Goal: Information Seeking & Learning: Learn about a topic

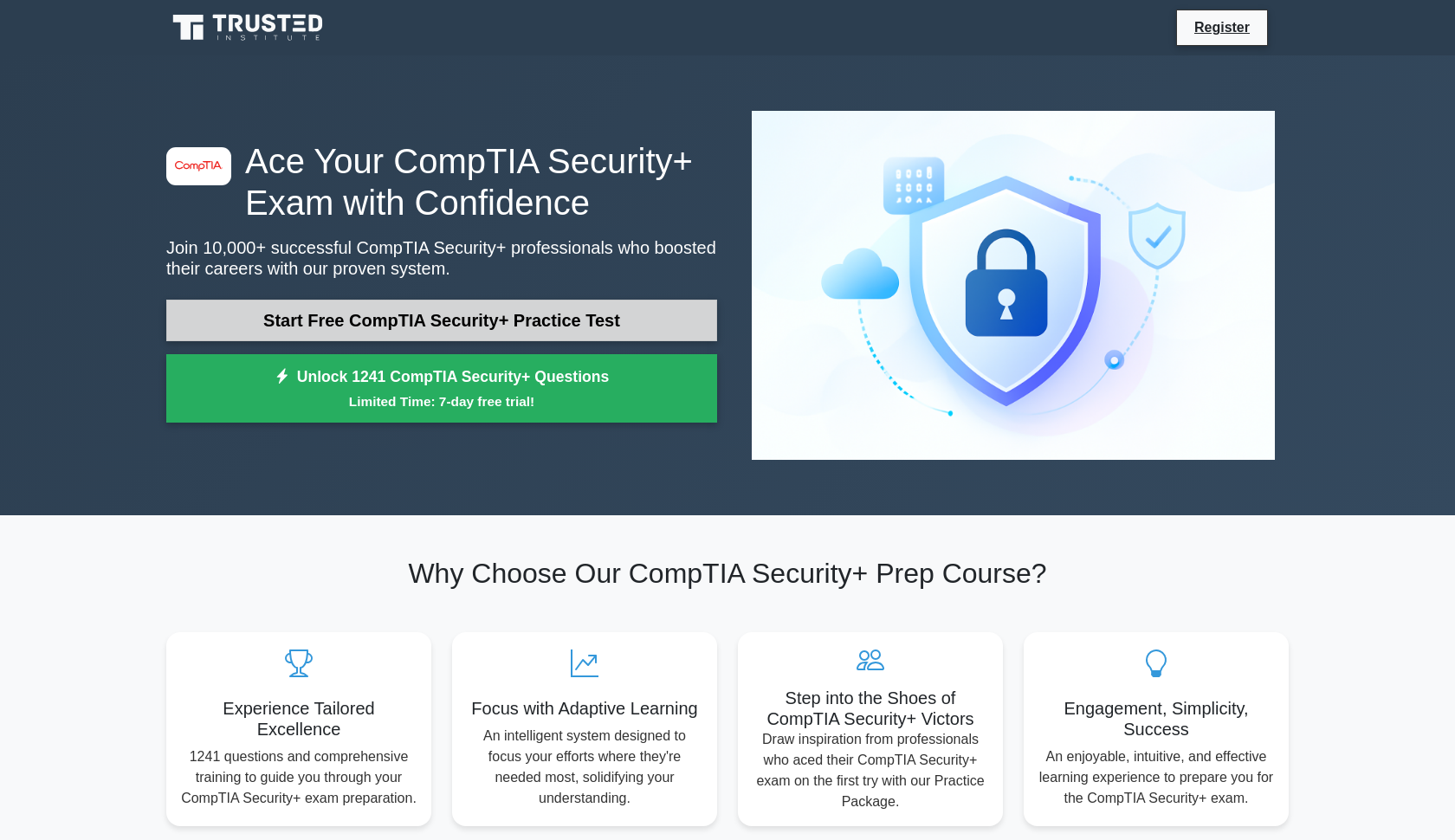
click at [404, 306] on link "Start Free CompTIA Security+ Practice Test" at bounding box center [442, 320] width 551 height 42
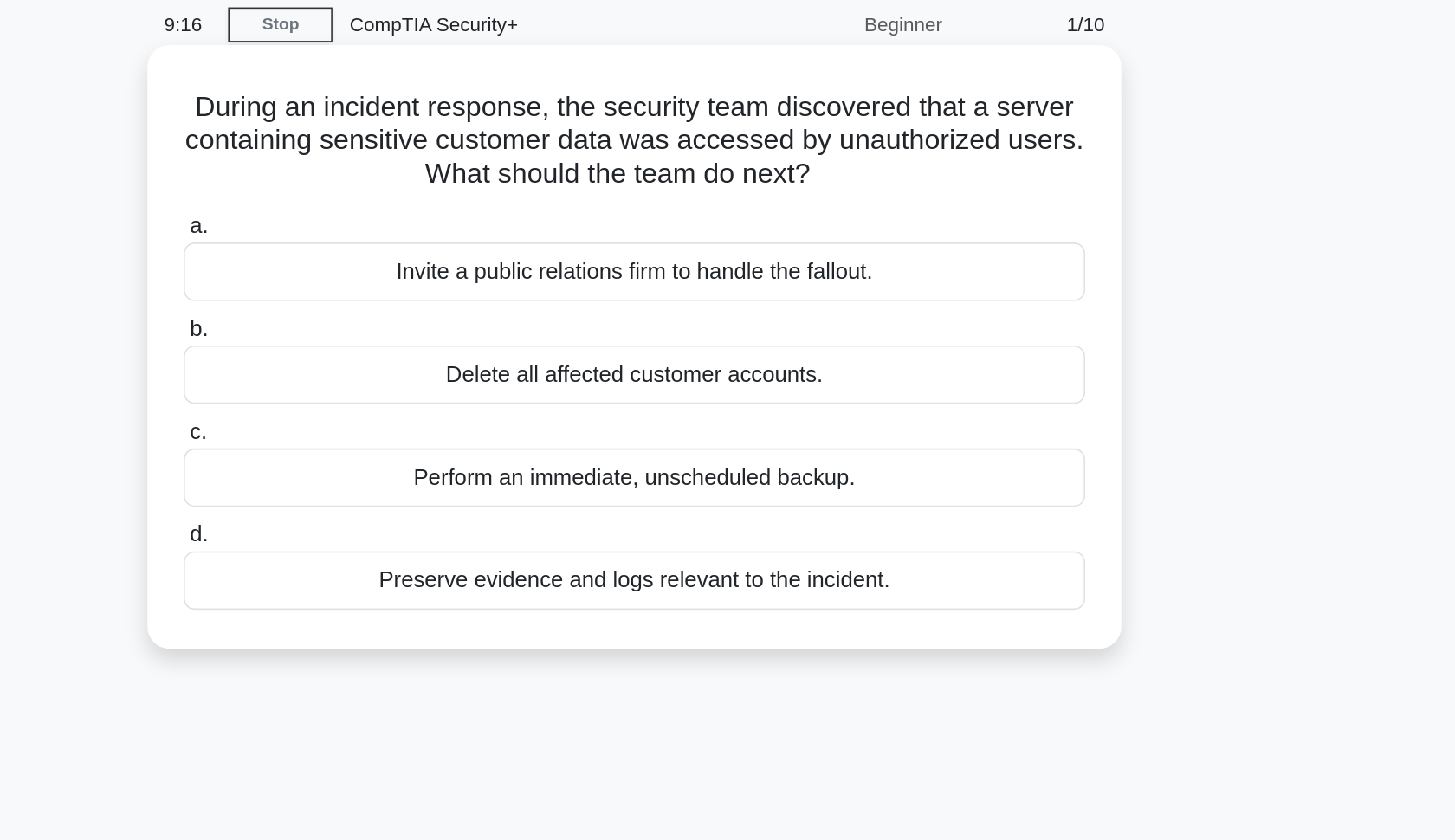
click at [447, 412] on div "Preserve evidence and logs relevant to the incident." at bounding box center [727, 430] width 561 height 36
click at [447, 396] on input "d. Preserve evidence and logs relevant to the incident." at bounding box center [447, 402] width 0 height 12
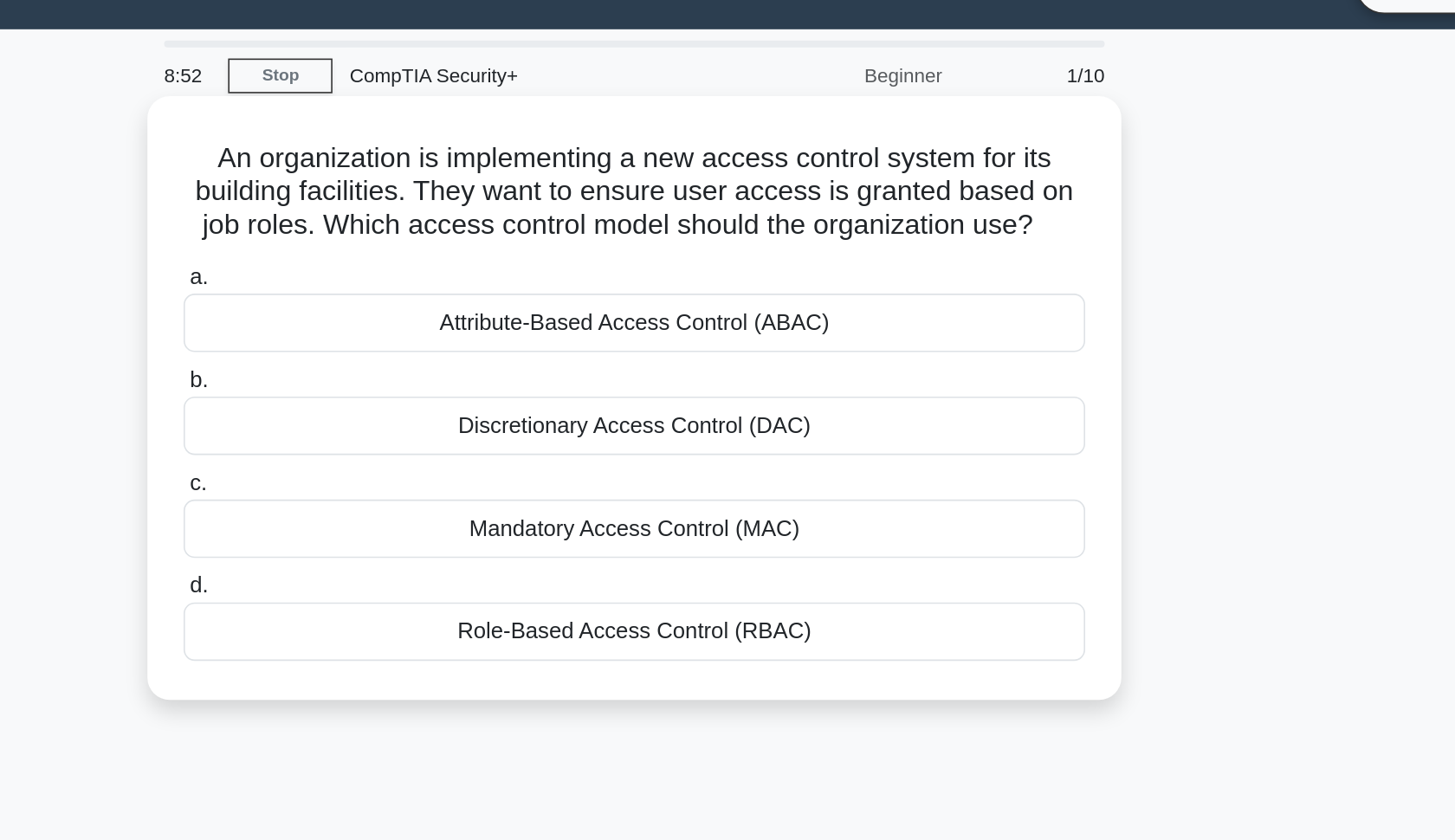
click at [447, 412] on div "Role-Based Access Control (RBAC)" at bounding box center [727, 430] width 561 height 36
click at [447, 396] on input "d. Role-Based Access Control (RBAC)" at bounding box center [447, 402] width 0 height 12
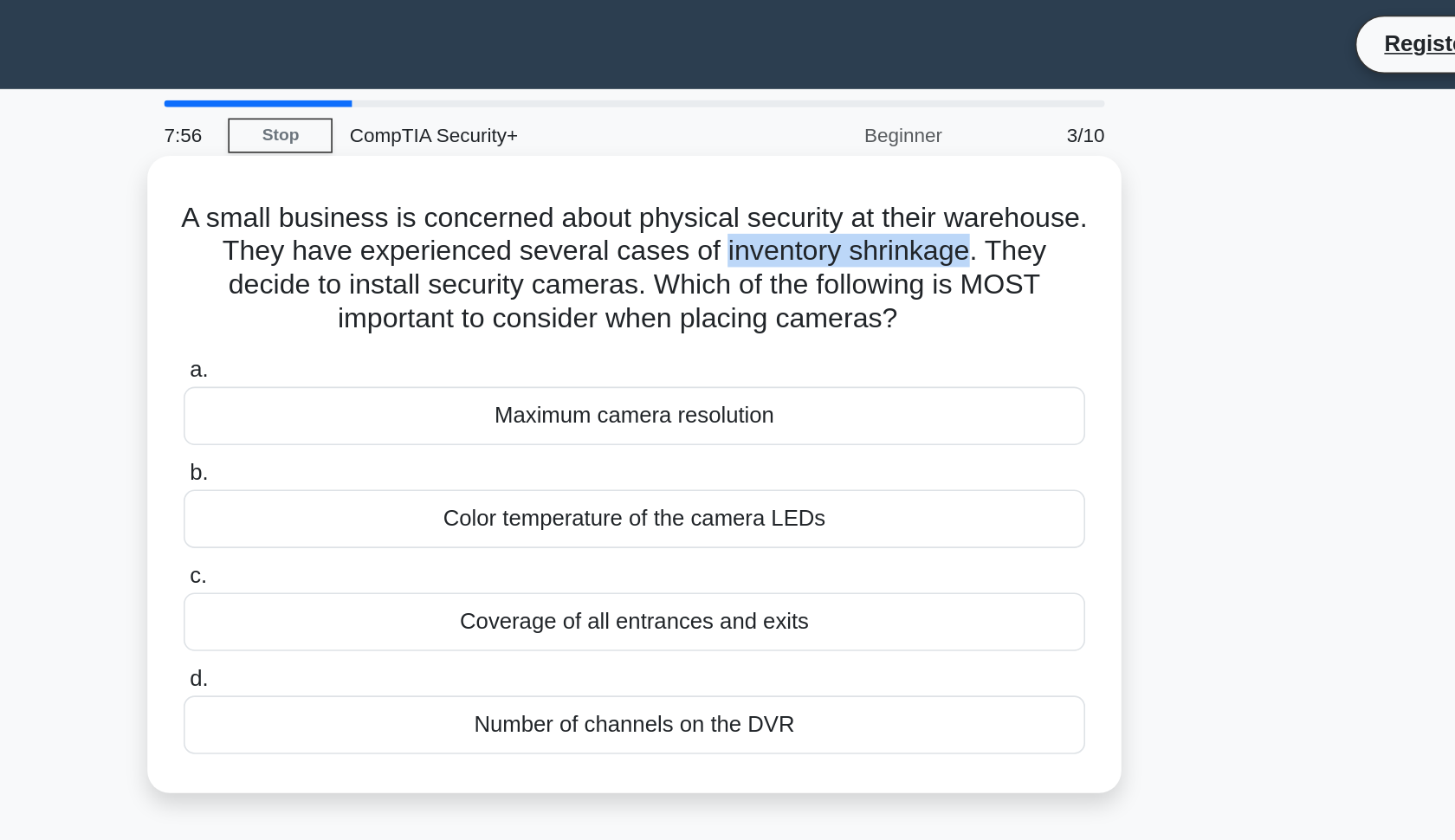
drag, startPoint x: 573, startPoint y: 159, endPoint x: 423, endPoint y: 158, distance: 150.0
click at [445, 158] on h5 "A small business is concerned about physical security at their warehouse. They …" at bounding box center [727, 166] width 564 height 84
copy h5 "inventory shrinkage"
click at [632, 466] on div "Number of channels on the DVR" at bounding box center [727, 451] width 561 height 36
click at [447, 428] on input "d. Number of channels on the DVR" at bounding box center [447, 423] width 0 height 12
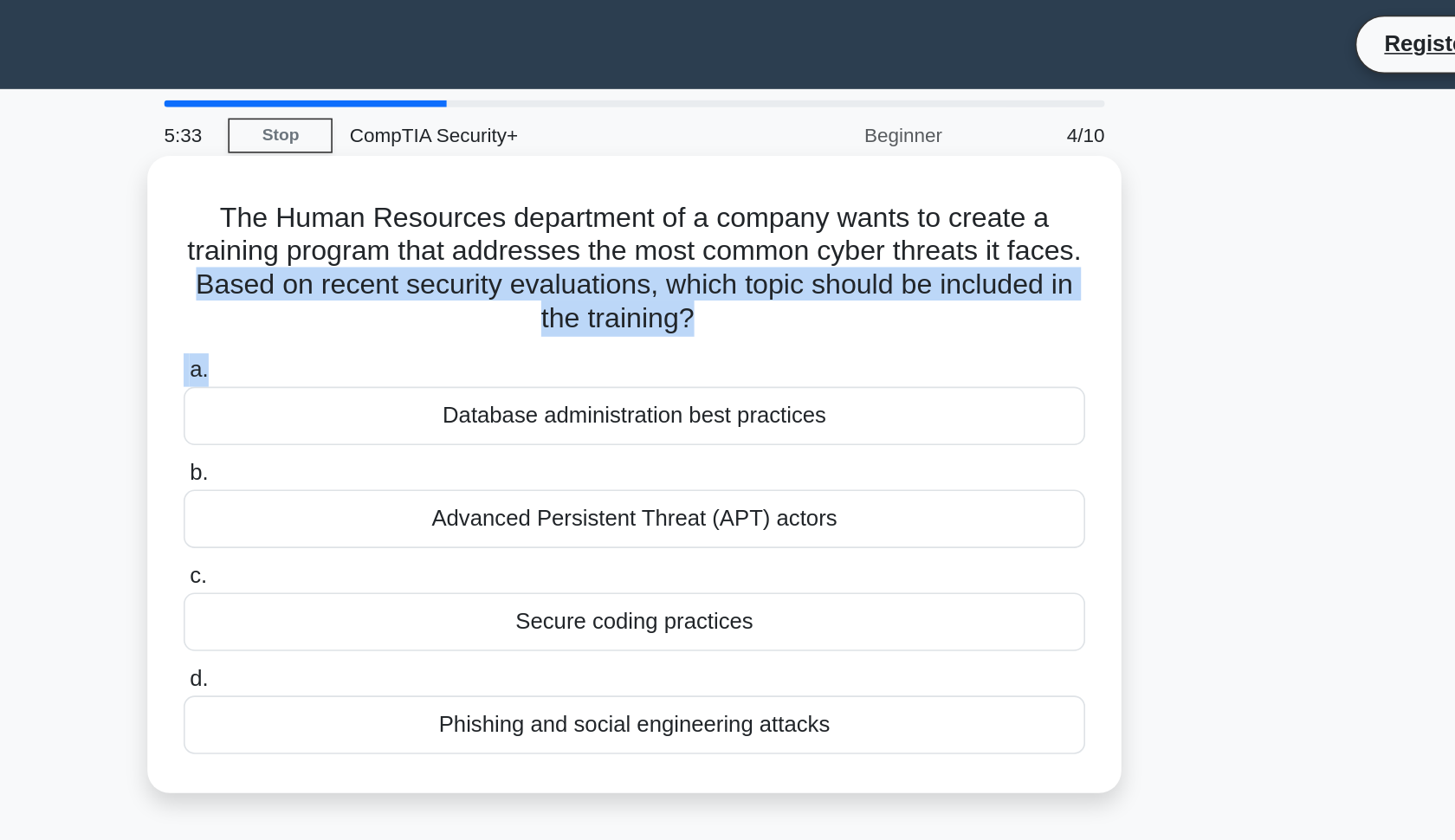
drag, startPoint x: 112, startPoint y: 175, endPoint x: 455, endPoint y: 234, distance: 348.0
click at [455, 234] on div "The Human Resources department of a company wants to create a training program …" at bounding box center [727, 295] width 592 height 383
click at [477, 198] on h5 "The Human Resources department of a company wants to create a training program …" at bounding box center [727, 166] width 564 height 84
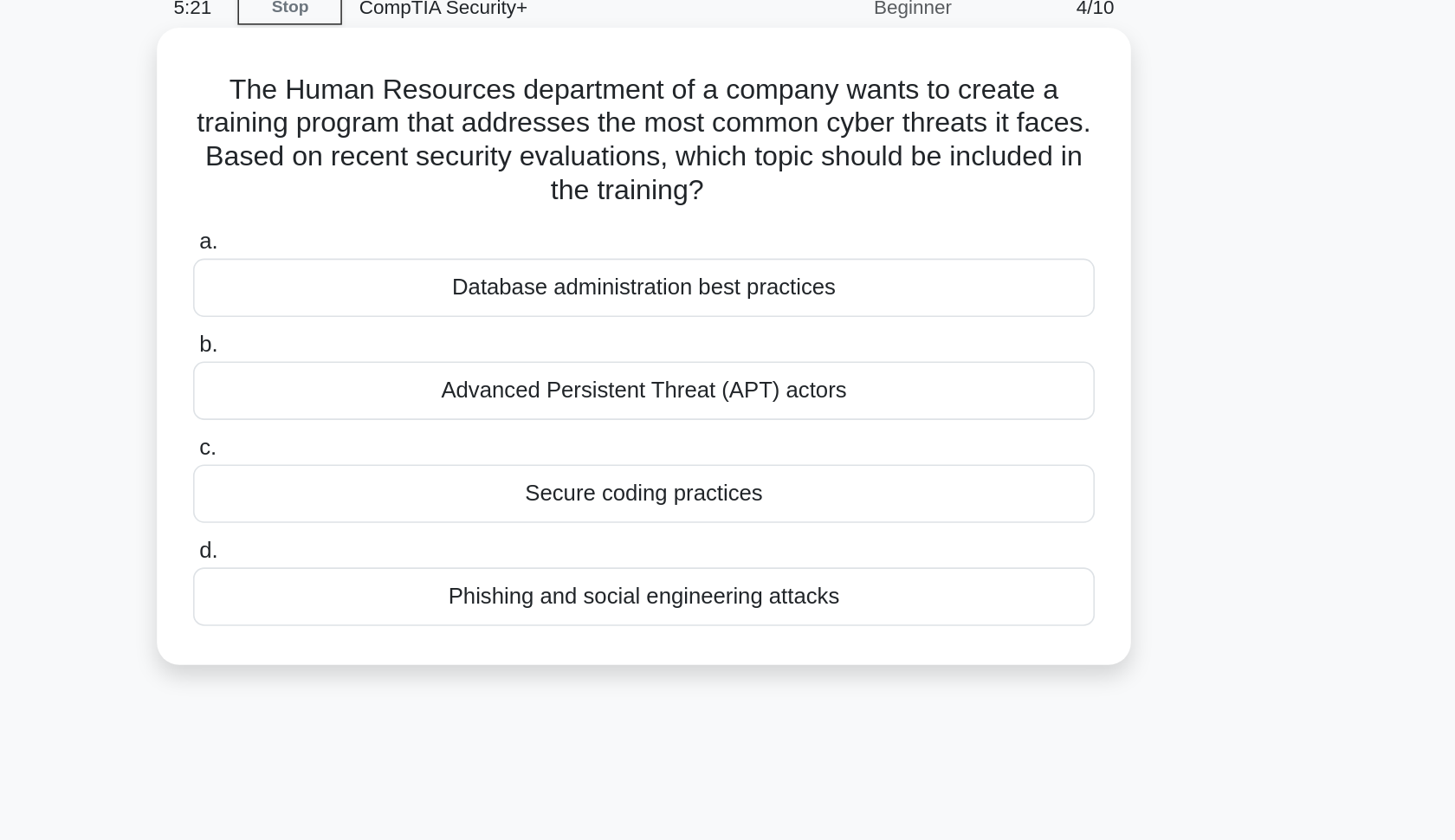
click at [447, 433] on div "Phishing and social engineering attacks" at bounding box center [727, 451] width 561 height 36
click at [447, 418] on input "d. Phishing and social engineering attacks" at bounding box center [447, 423] width 0 height 12
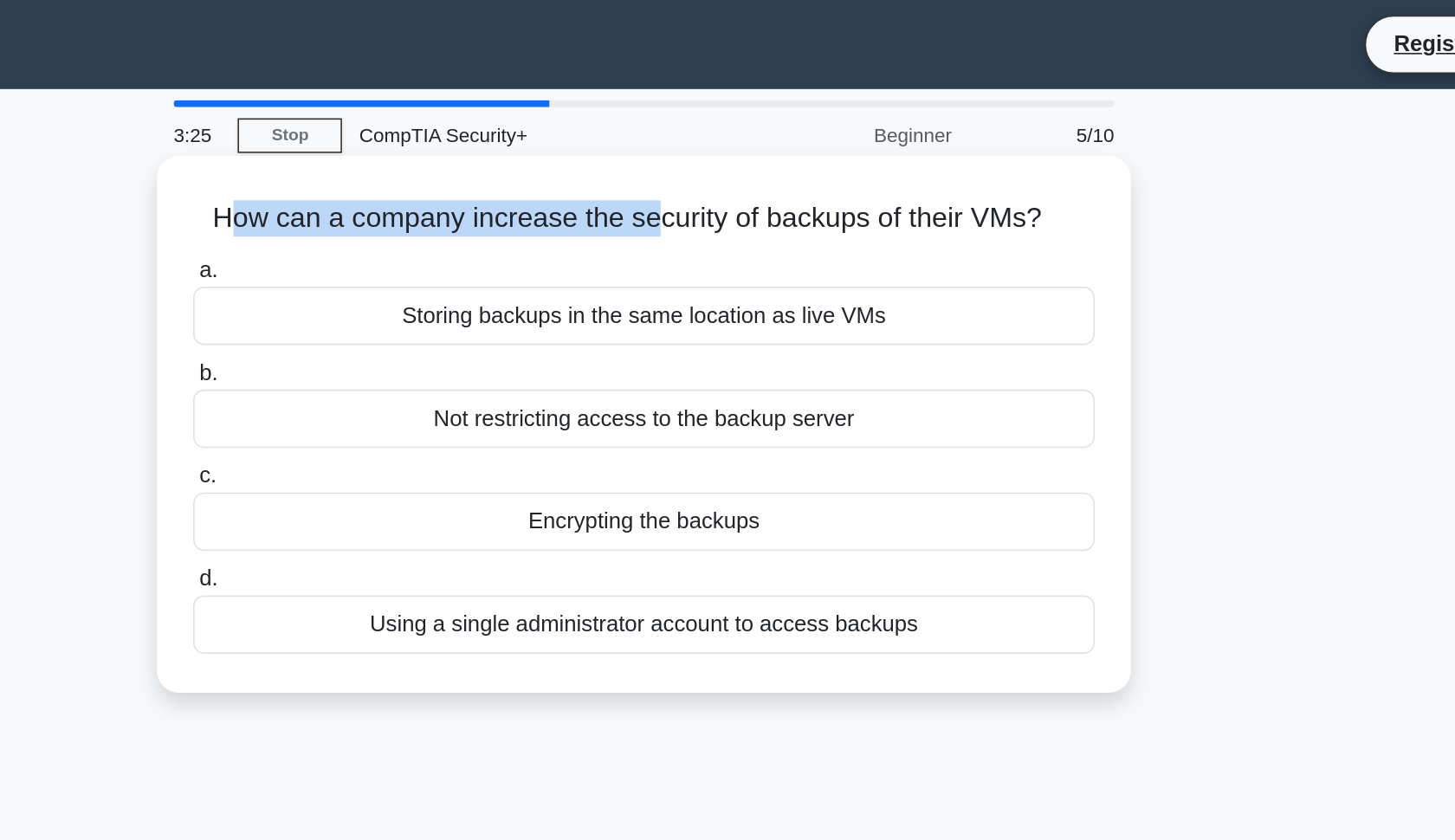
drag, startPoint x: 140, startPoint y: 141, endPoint x: 423, endPoint y: 141, distance: 283.0
click at [445, 141] on h5 "How can a company increase the security of backups of their VMs? .spinner_0XTQ{…" at bounding box center [727, 135] width 564 height 22
click at [447, 388] on div "Using a single administrator account to access backups" at bounding box center [727, 388] width 561 height 36
click at [447, 366] on input "d. Using a single administrator account to access backups" at bounding box center [447, 360] width 0 height 12
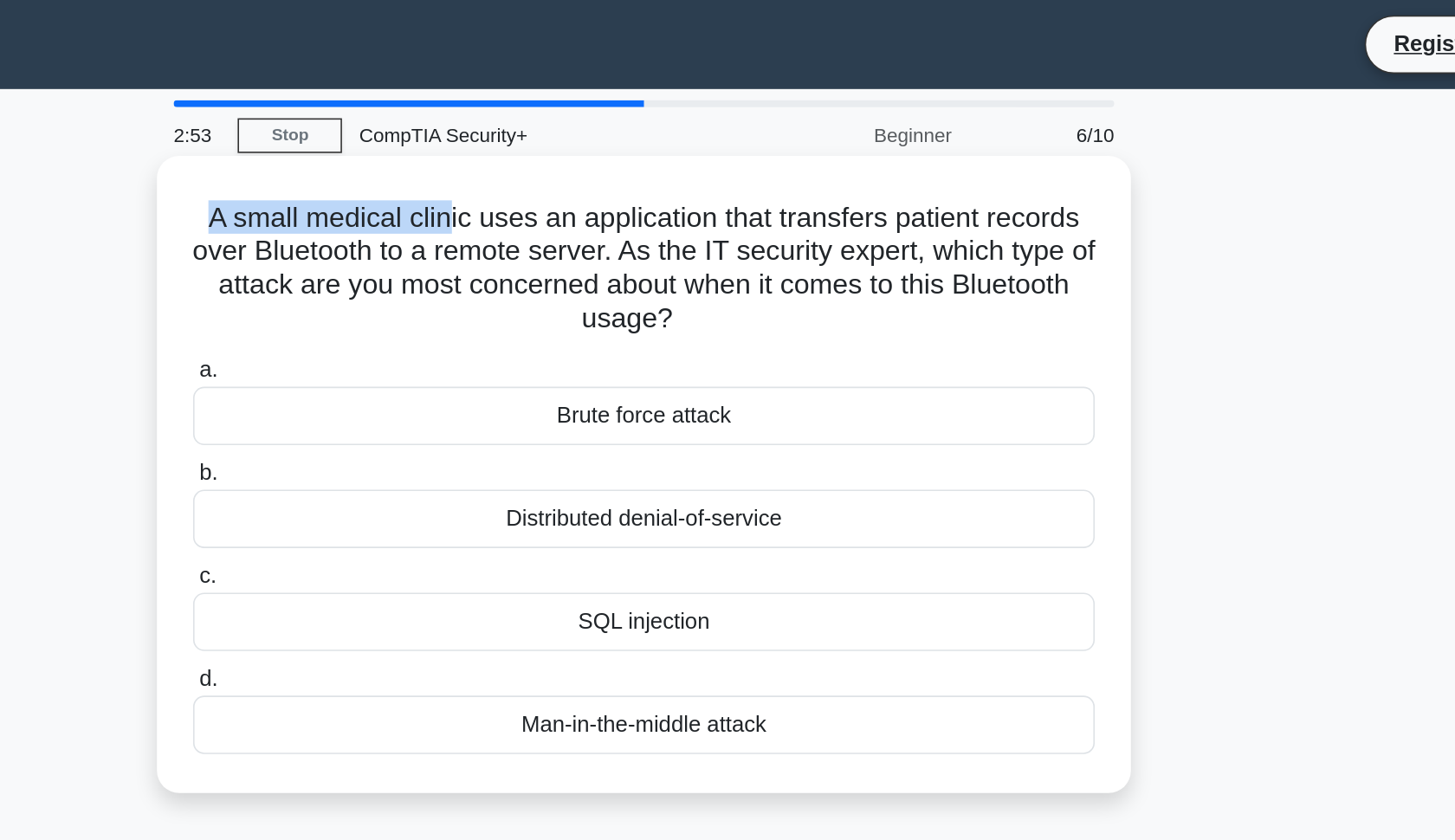
drag, startPoint x: 126, startPoint y: 132, endPoint x: 313, endPoint y: 146, distance: 187.5
click at [445, 146] on h5 "A small medical clinic uses an application that transfers patient records over …" at bounding box center [727, 166] width 564 height 84
click at [447, 448] on div "Man-in-the-middle attack" at bounding box center [727, 451] width 561 height 36
click at [447, 428] on input "d. Man-in-the-middle attack" at bounding box center [447, 423] width 0 height 12
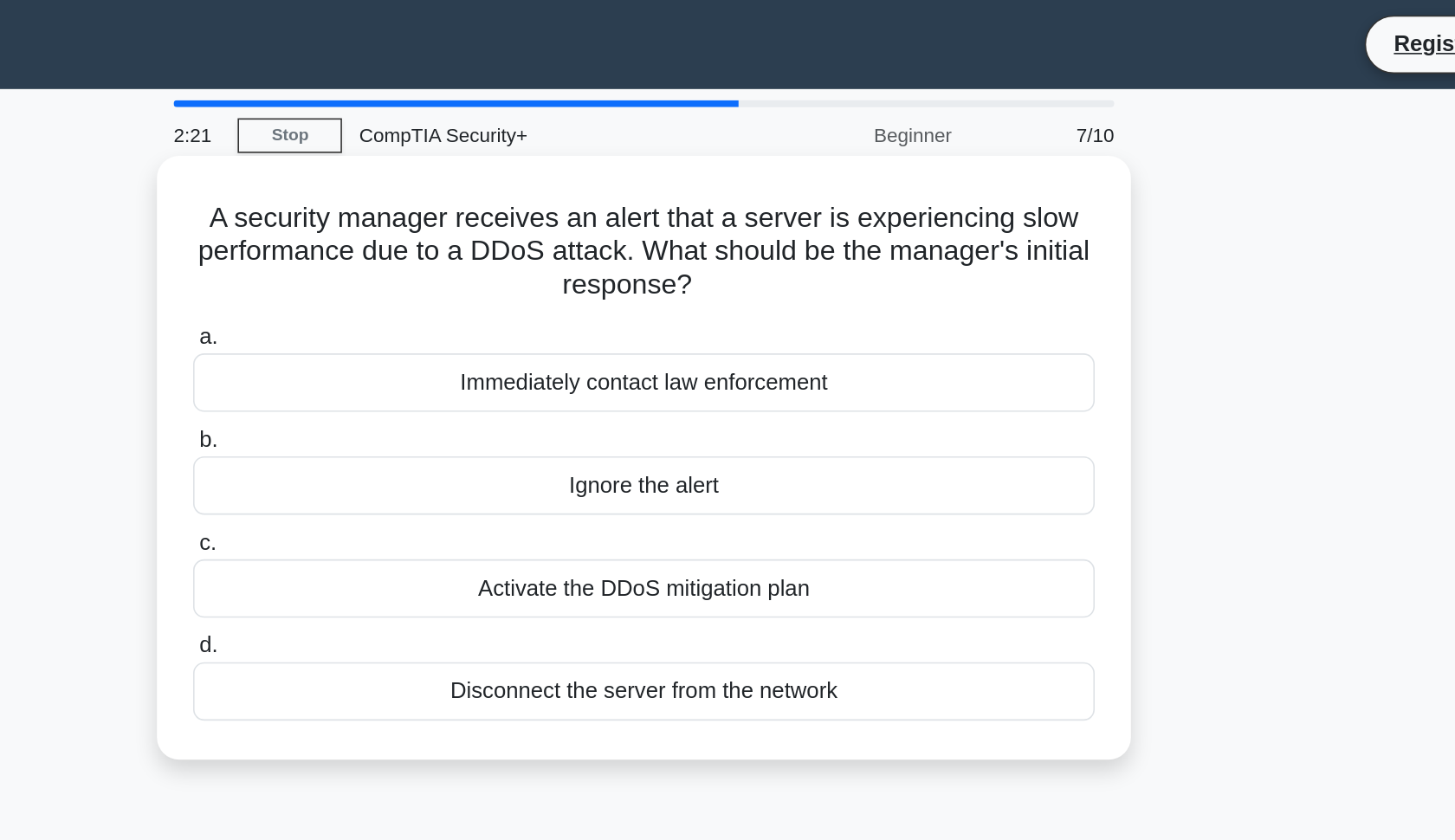
drag, startPoint x: 401, startPoint y: 161, endPoint x: 500, endPoint y: 180, distance: 100.8
click at [500, 180] on h5 "A security manager receives an alert that a server is experiencing slow perform…" at bounding box center [727, 156] width 564 height 64
click at [447, 364] on div "Activate the DDoS mitigation plan" at bounding box center [727, 366] width 561 height 36
click at [447, 344] on input "c. Activate the DDoS mitigation plan" at bounding box center [447, 338] width 0 height 12
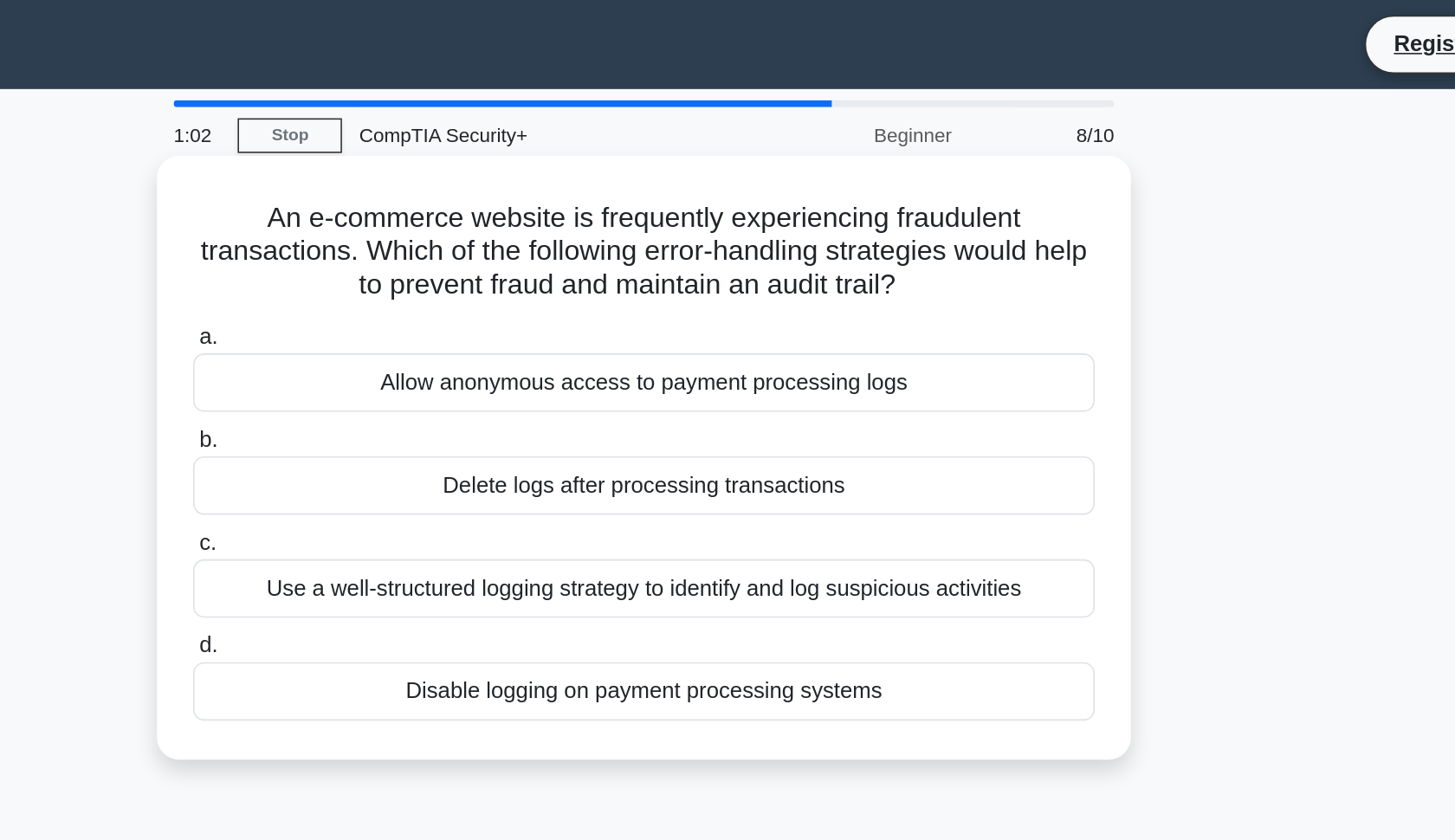
click at [447, 371] on div "Use a well-structured logging strategy to identify and log suspicious activities" at bounding box center [727, 366] width 561 height 36
click at [447, 344] on input "c. Use a well-structured logging strategy to identify and log suspicious activi…" at bounding box center [447, 338] width 0 height 12
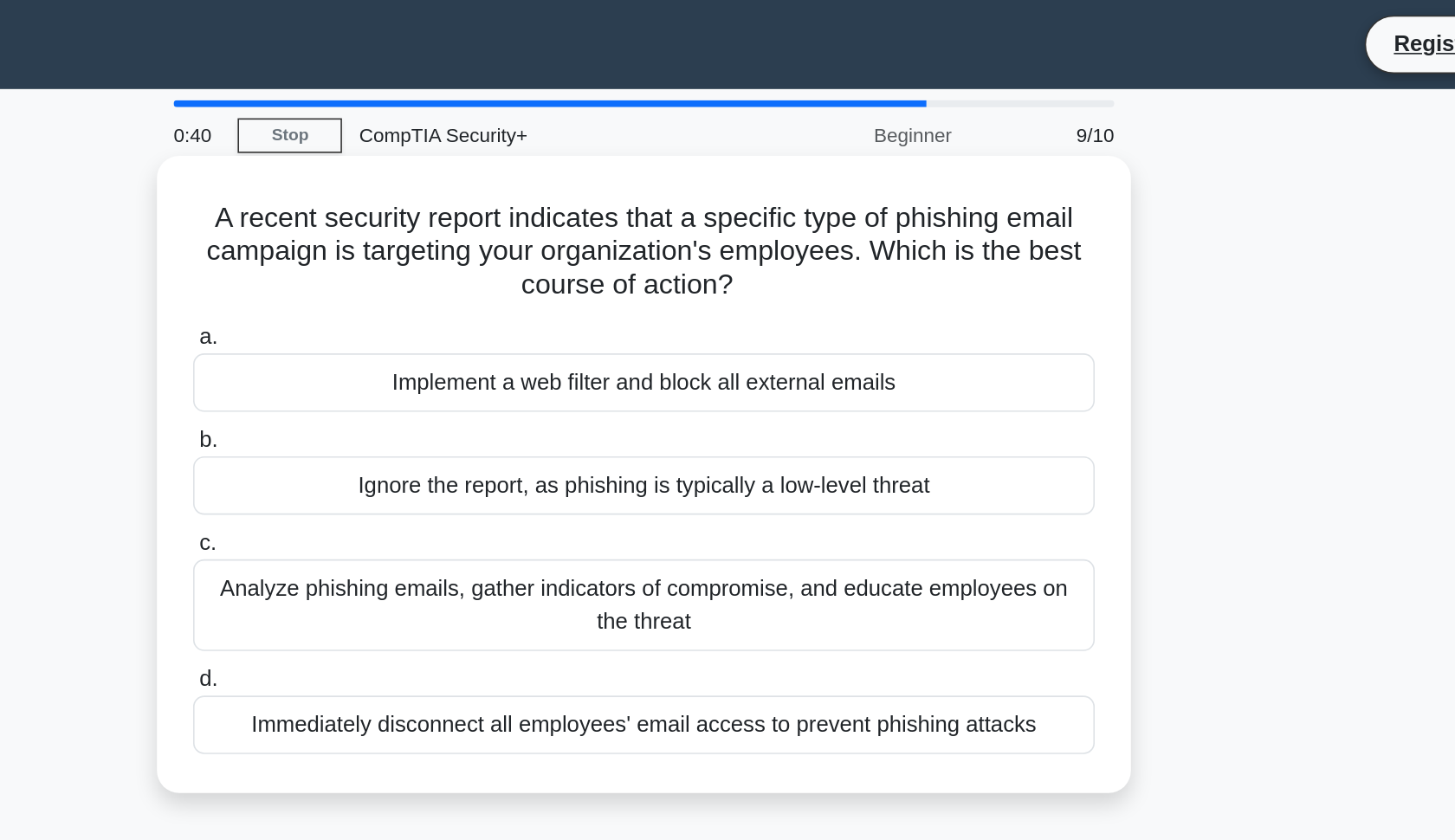
click at [447, 385] on div "Analyze phishing emails, gather indicators of compromise, and educate employees…" at bounding box center [727, 377] width 561 height 57
click at [447, 344] on input "c. Analyze phishing emails, gather indicators of compromise, and educate employ…" at bounding box center [447, 338] width 0 height 12
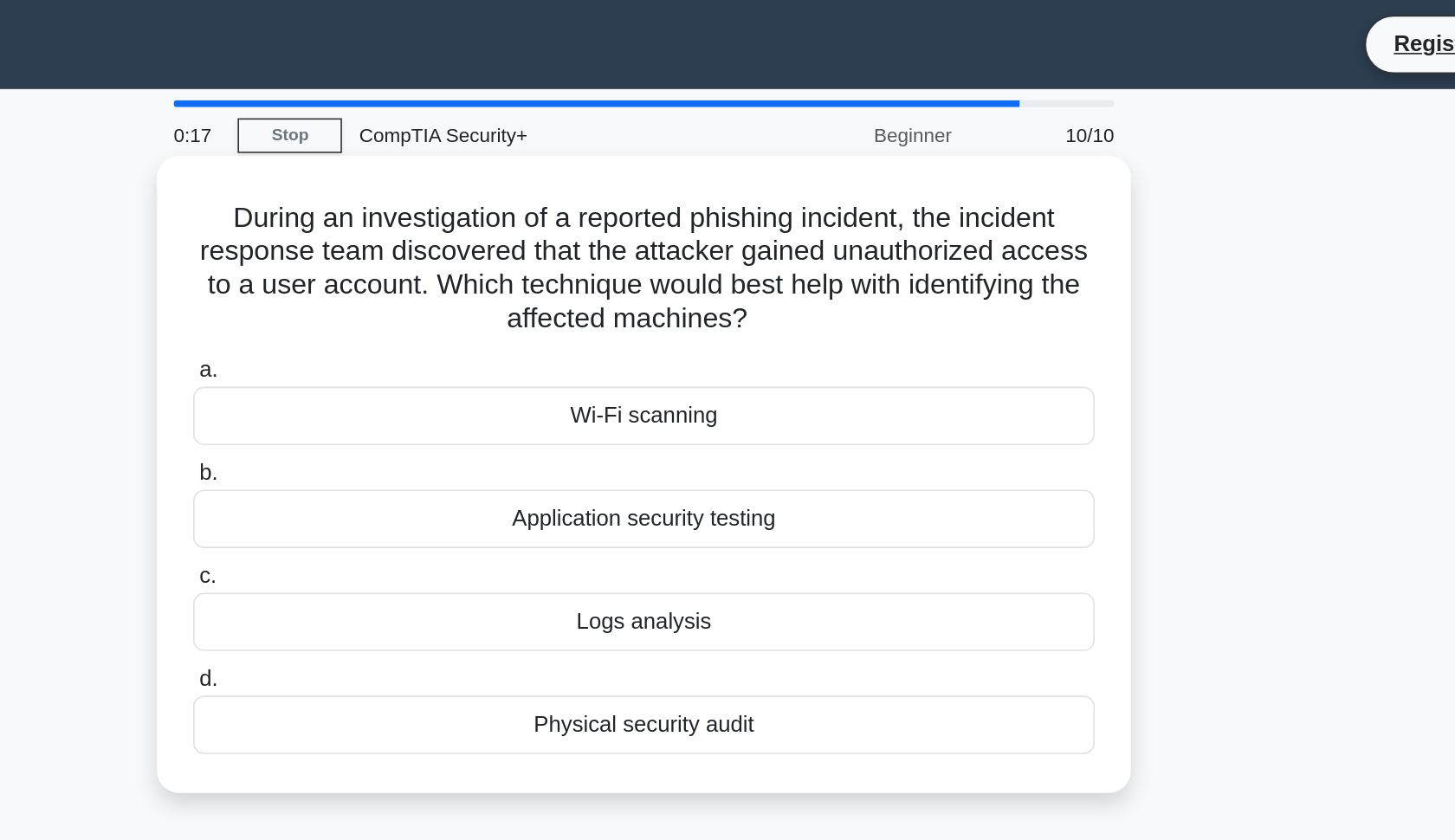
click at [447, 380] on div "Logs analysis" at bounding box center [727, 387] width 561 height 36
click at [447, 364] on input "c. Logs analysis" at bounding box center [447, 359] width 0 height 12
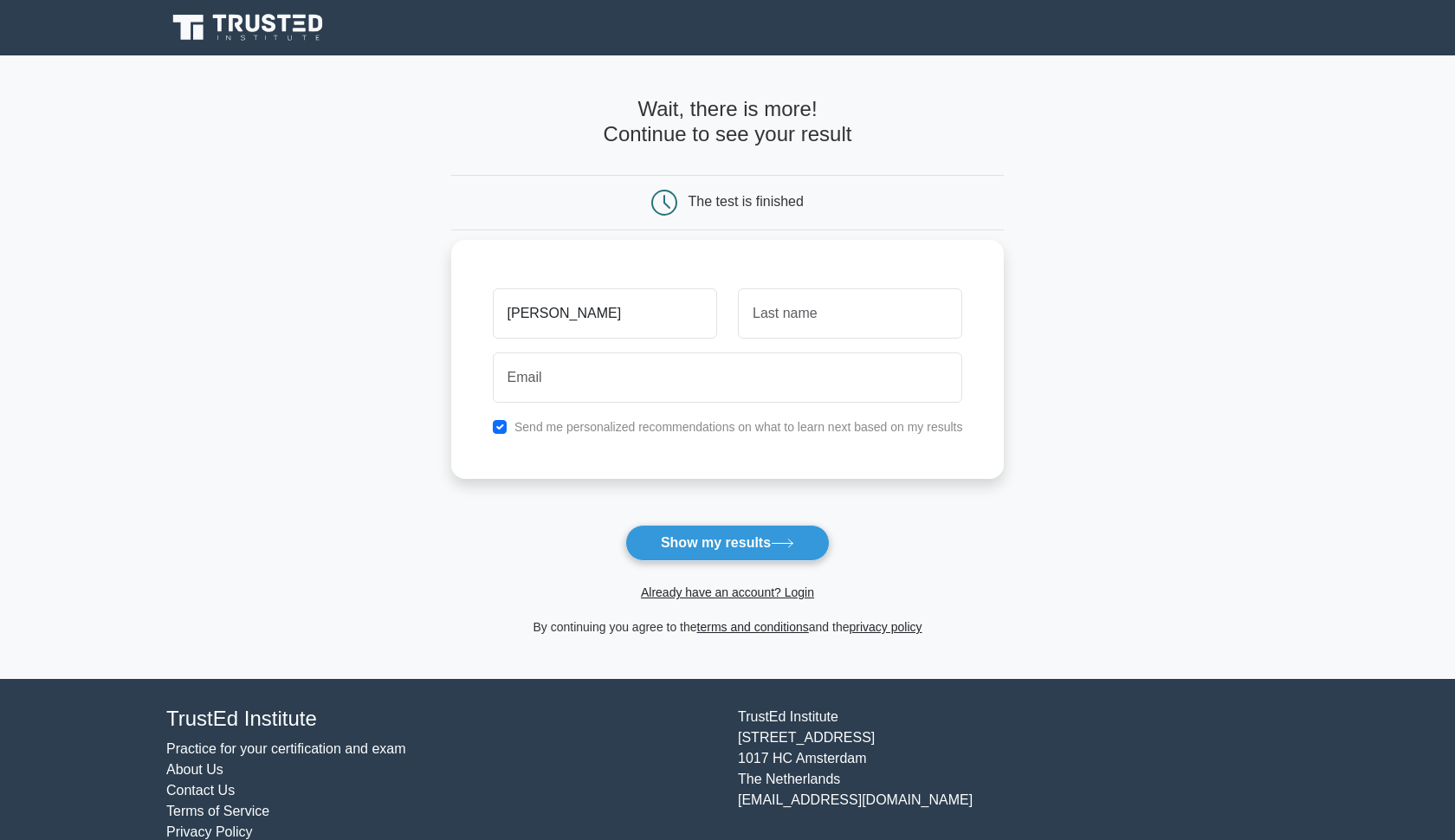
type input "[PERSON_NAME]"
type input "l"
type input "Alg"
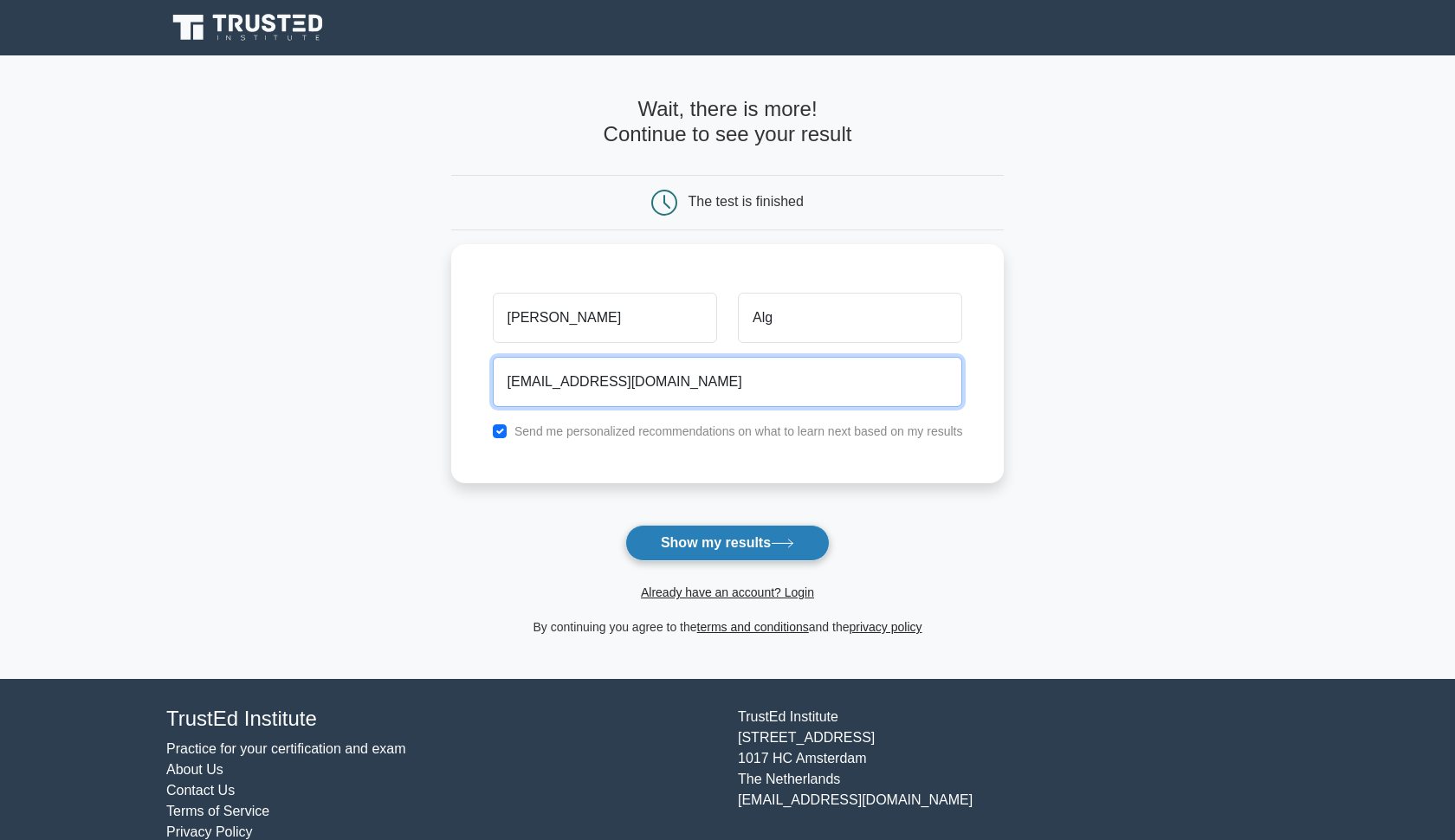
type input "sarasyo2003@gmail.com"
click at [748, 551] on button "Show my results" at bounding box center [727, 542] width 204 height 36
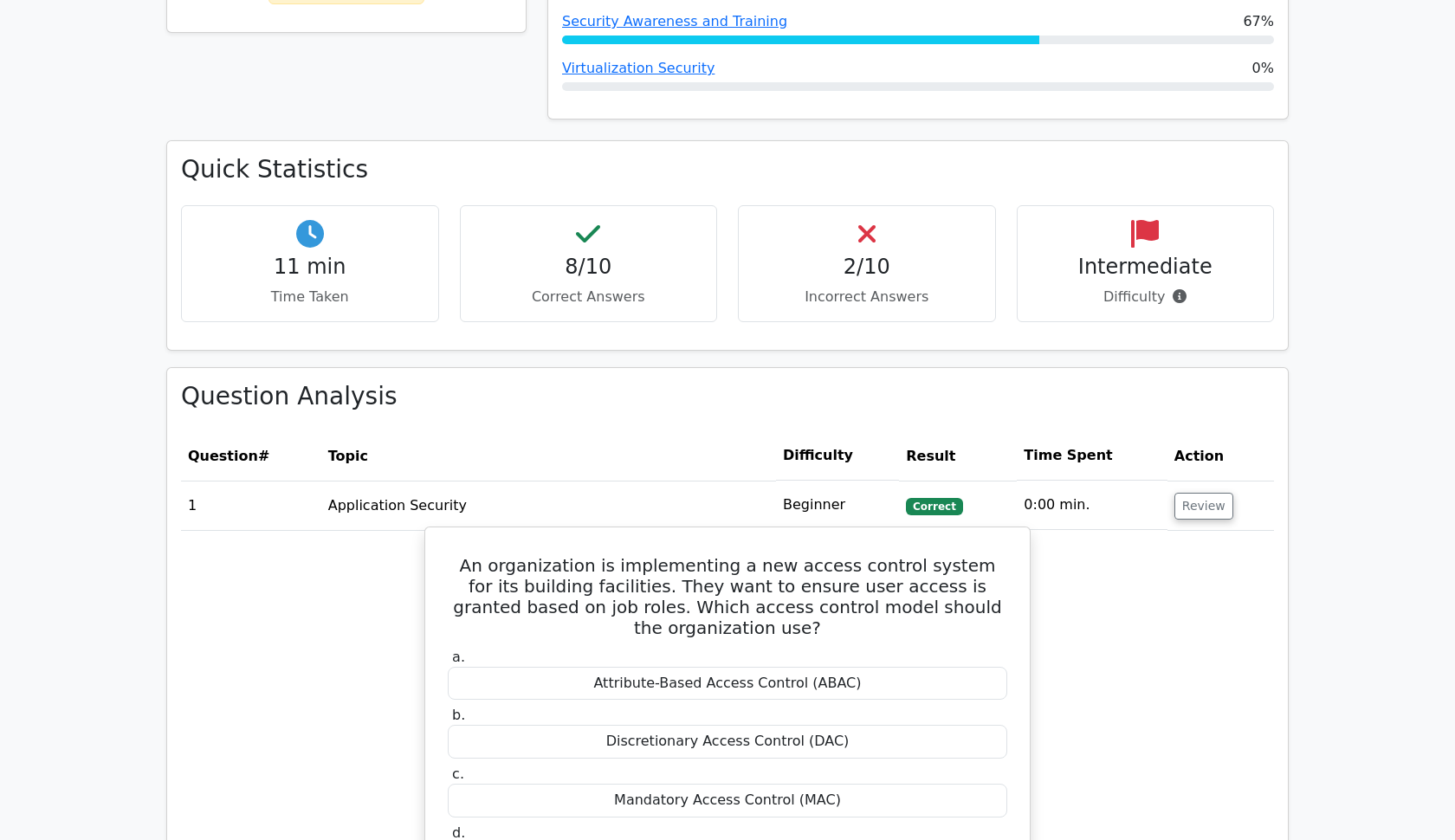
scroll to position [930, 0]
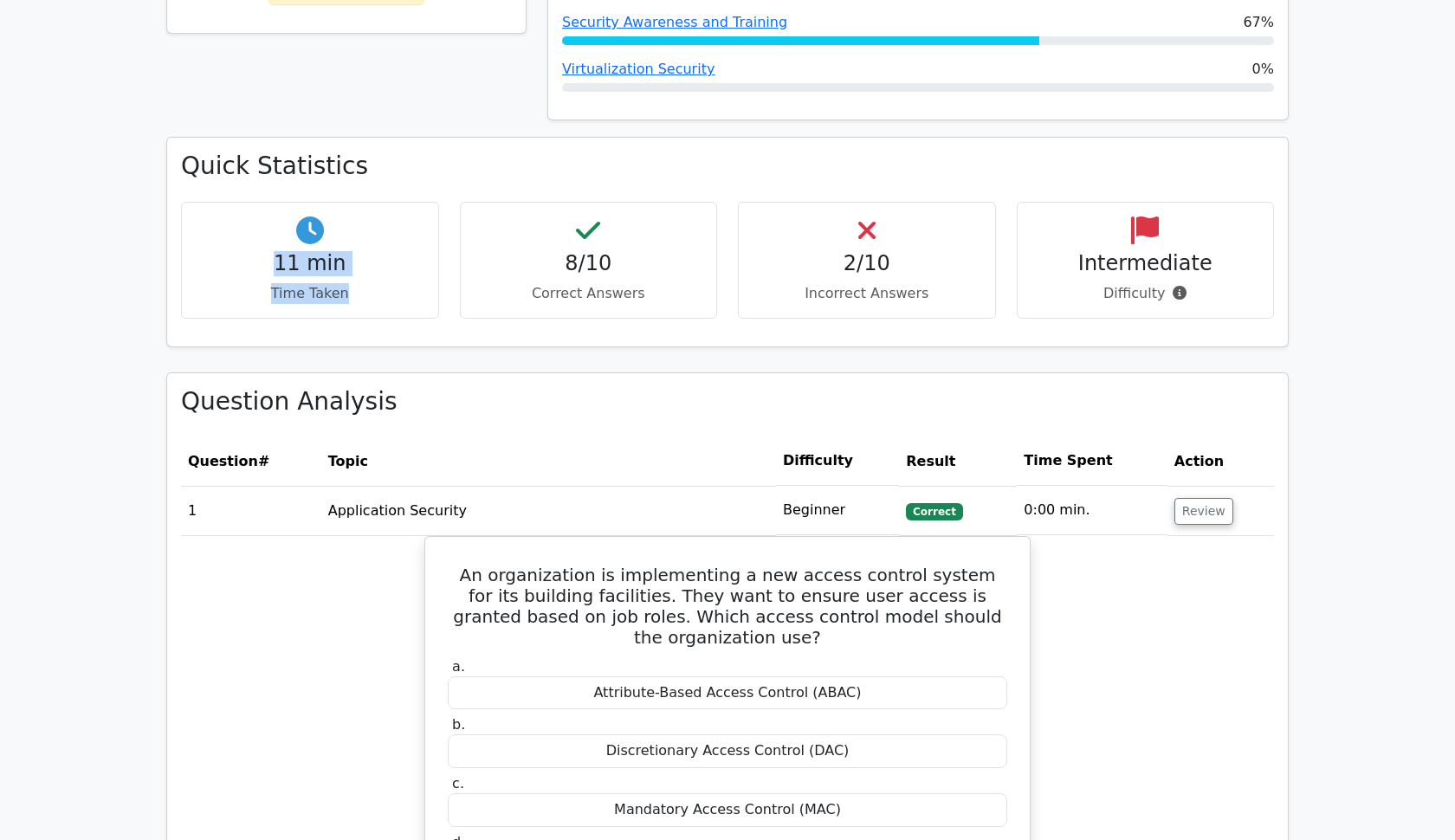
drag, startPoint x: 253, startPoint y: 228, endPoint x: 377, endPoint y: 259, distance: 127.8
click at [377, 259] on div "11 min Time Taken" at bounding box center [310, 260] width 258 height 117
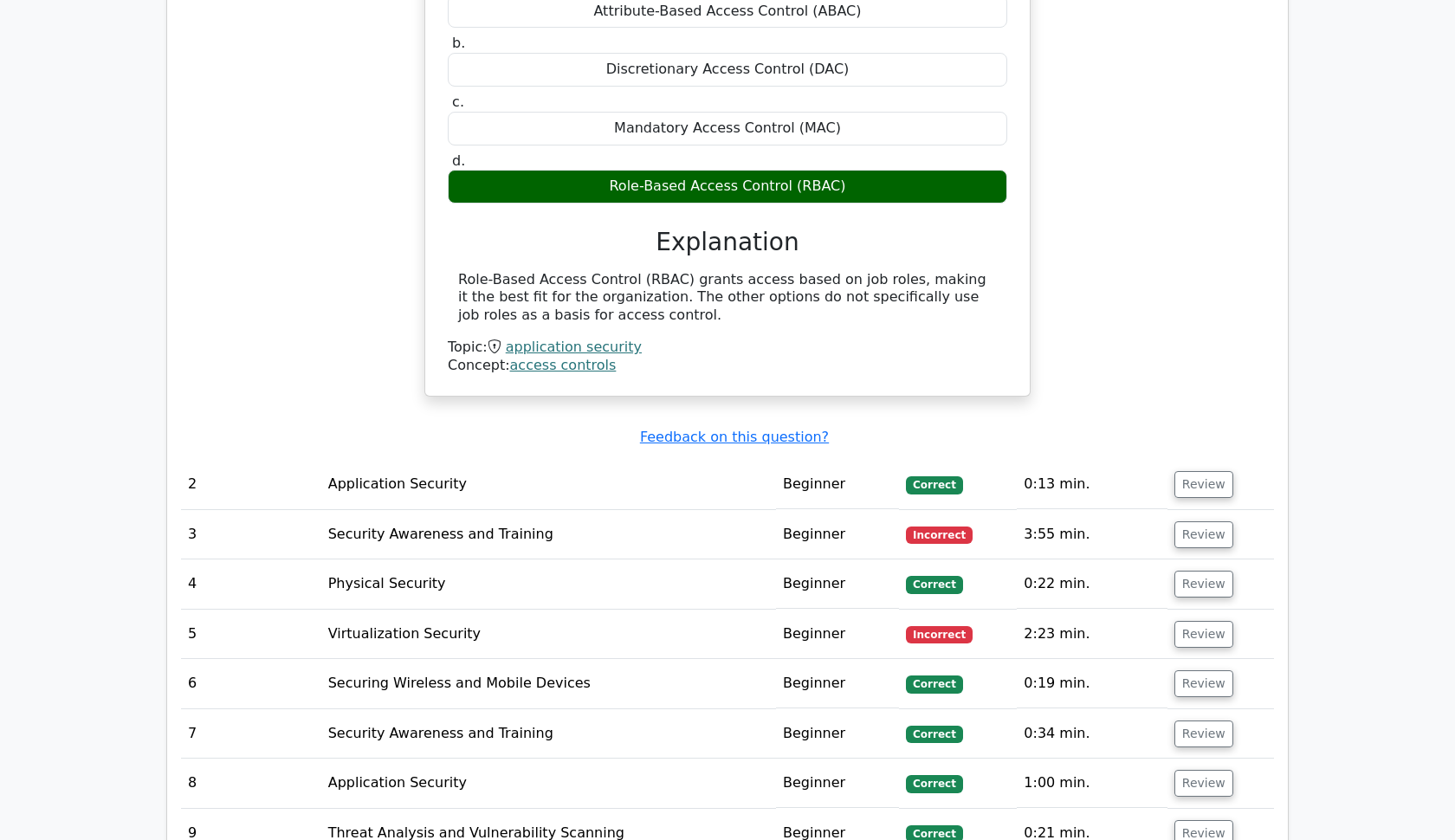
scroll to position [1624, 0]
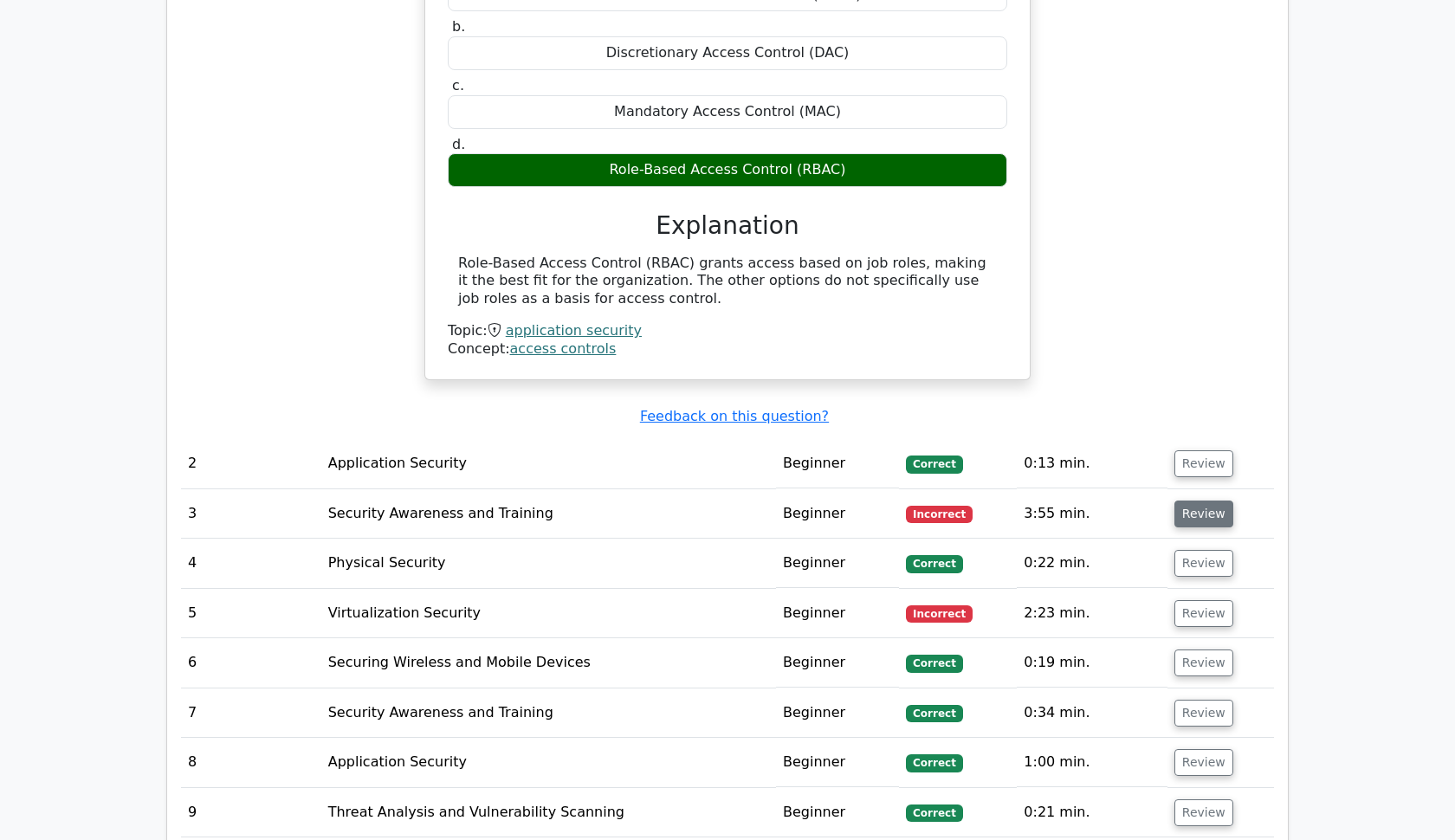
click at [1174, 500] on button "Review" at bounding box center [1203, 514] width 59 height 27
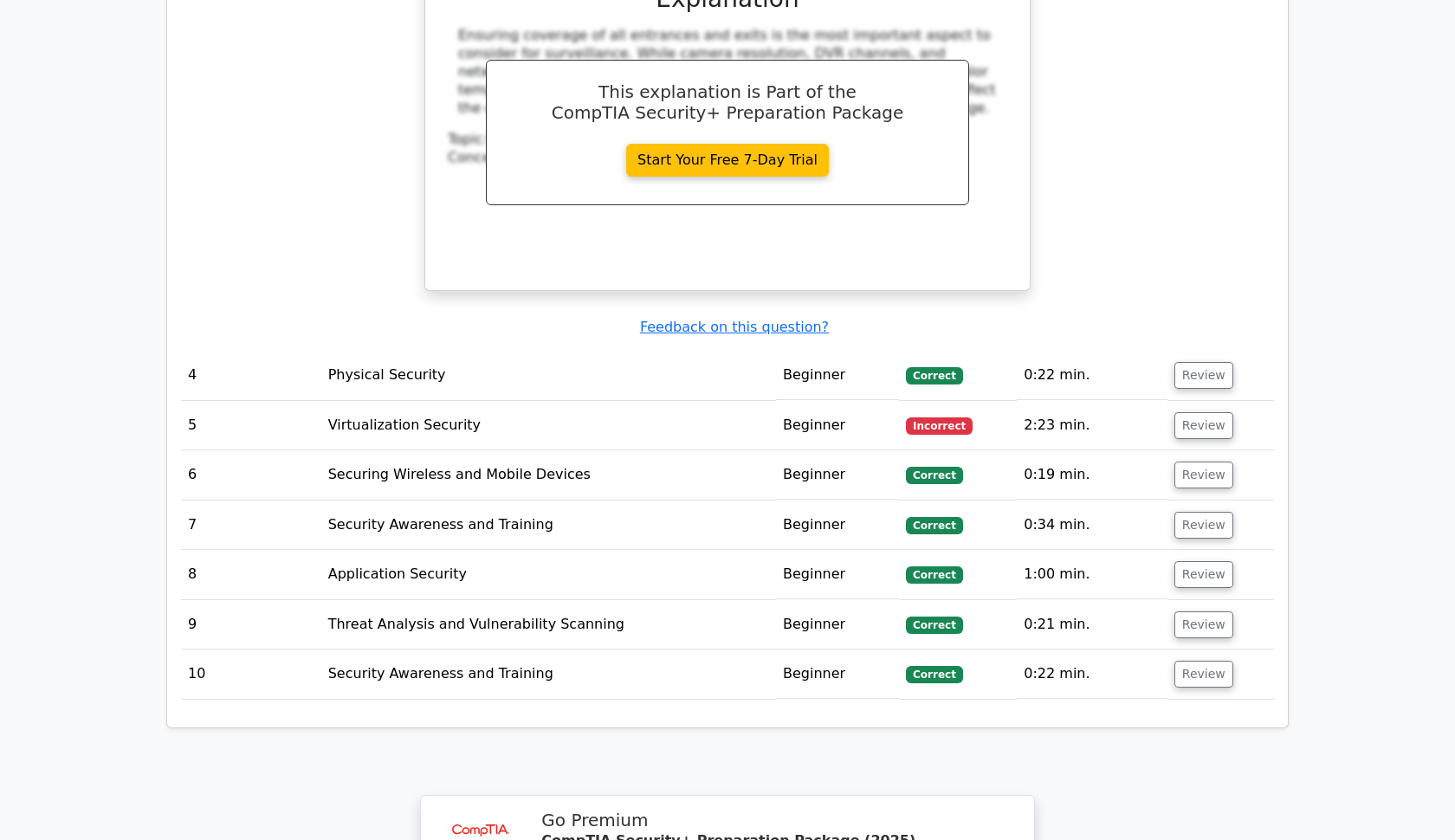
scroll to position [2556, 0]
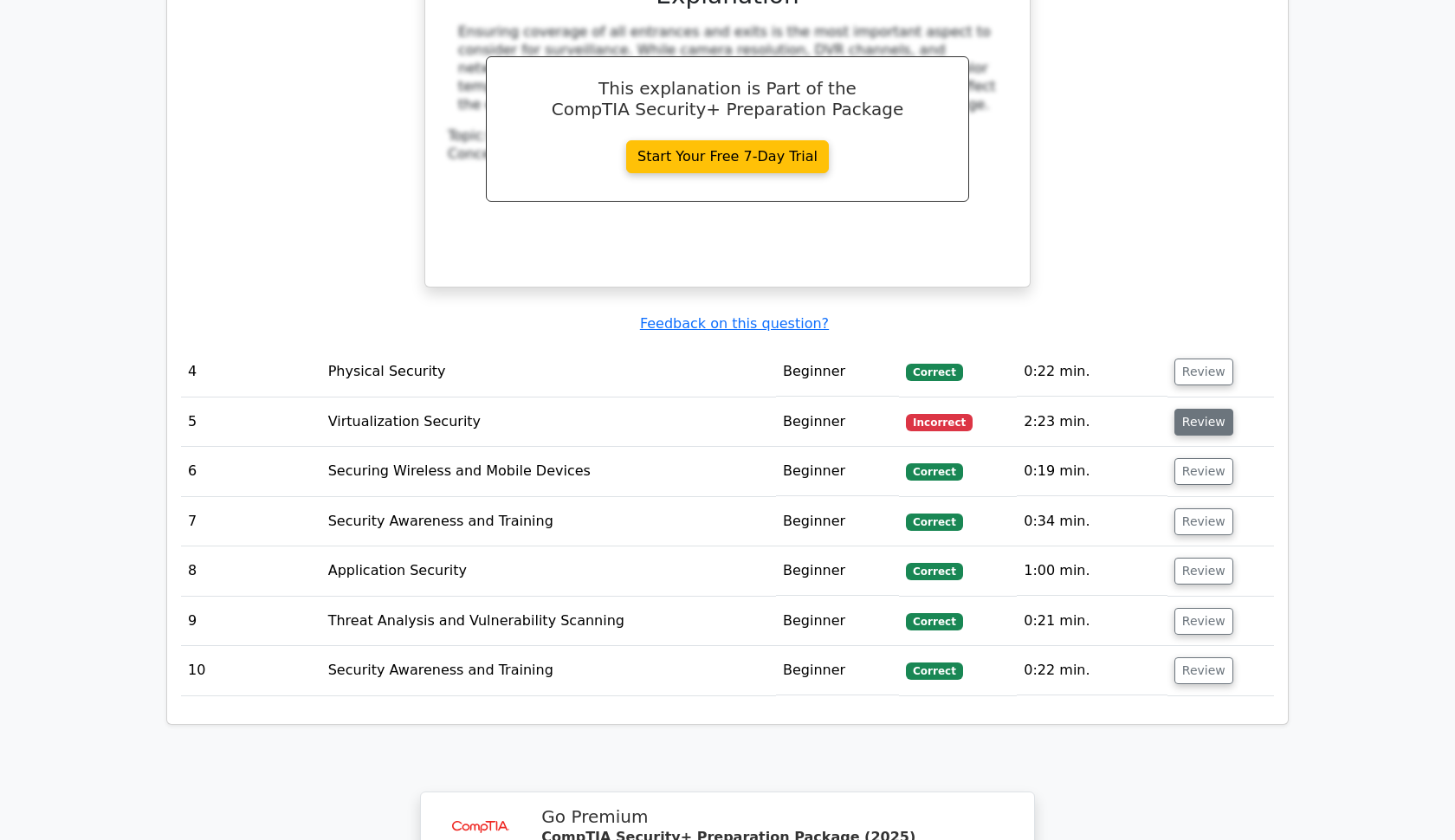
click at [1194, 409] on button "Review" at bounding box center [1203, 422] width 59 height 27
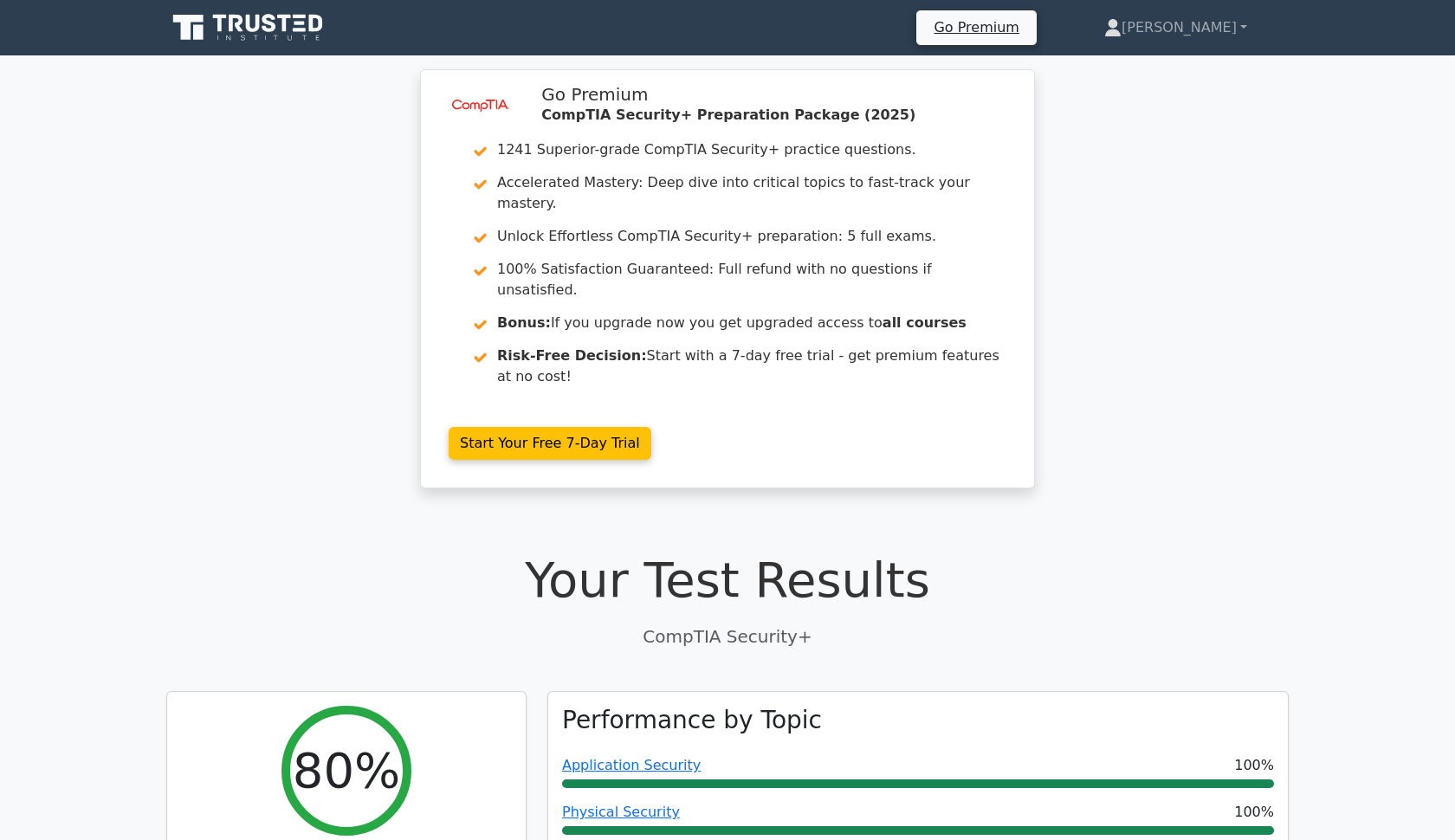
scroll to position [0, 0]
